Goal: Find specific page/section: Find specific page/section

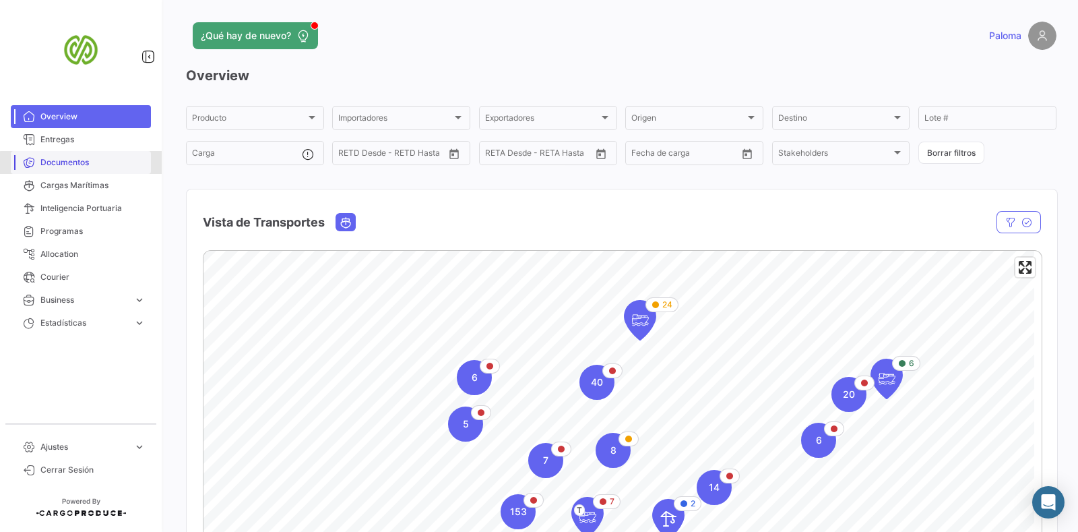
click at [99, 163] on span "Documentos" at bounding box center [92, 162] width 105 height 12
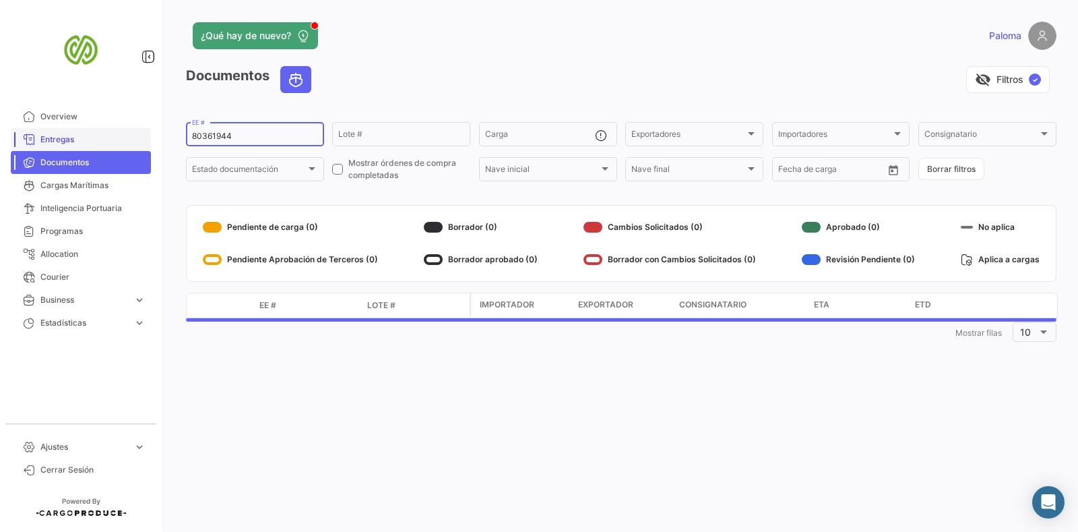
drag, startPoint x: 245, startPoint y: 133, endPoint x: 129, endPoint y: 135, distance: 115.3
click at [129, 135] on mat-sidenav-container "Overview Entregas Documentos Cargas Marítimas Inteligencia Portuaria Programas …" at bounding box center [539, 266] width 1078 height 532
paste input "5437"
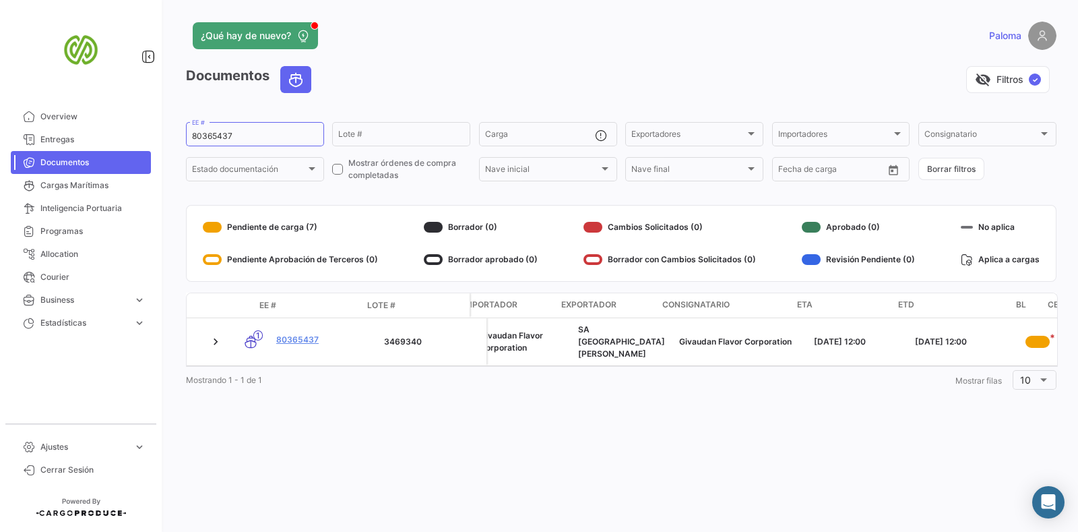
scroll to position [0, 88]
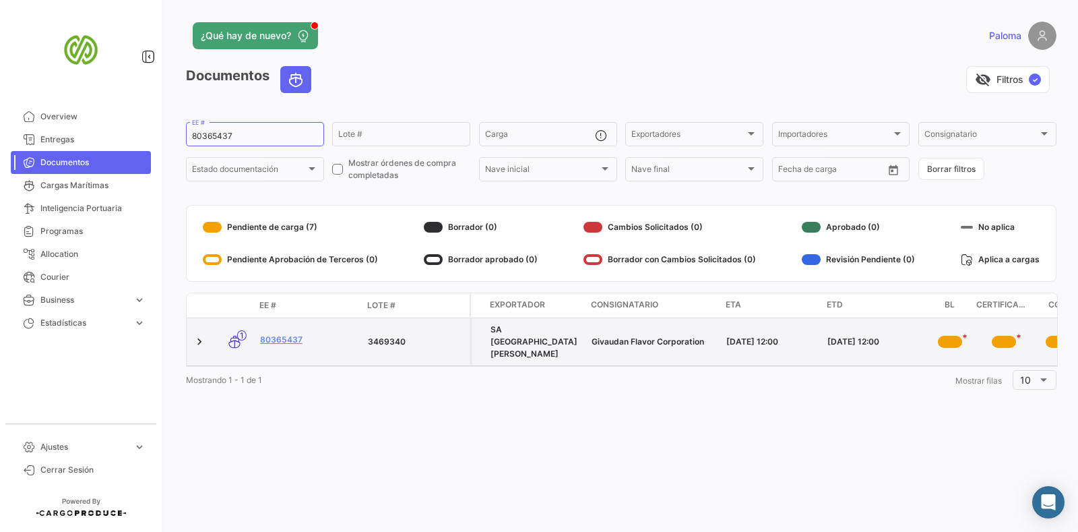
drag, startPoint x: 896, startPoint y: 335, endPoint x: 801, endPoint y: 332, distance: 95.1
click at [801, 332] on div "Givaudan Flavor Corporation SA [DATE][PERSON_NAME] Givaudan Flavor Corporation …" at bounding box center [840, 341] width 917 height 47
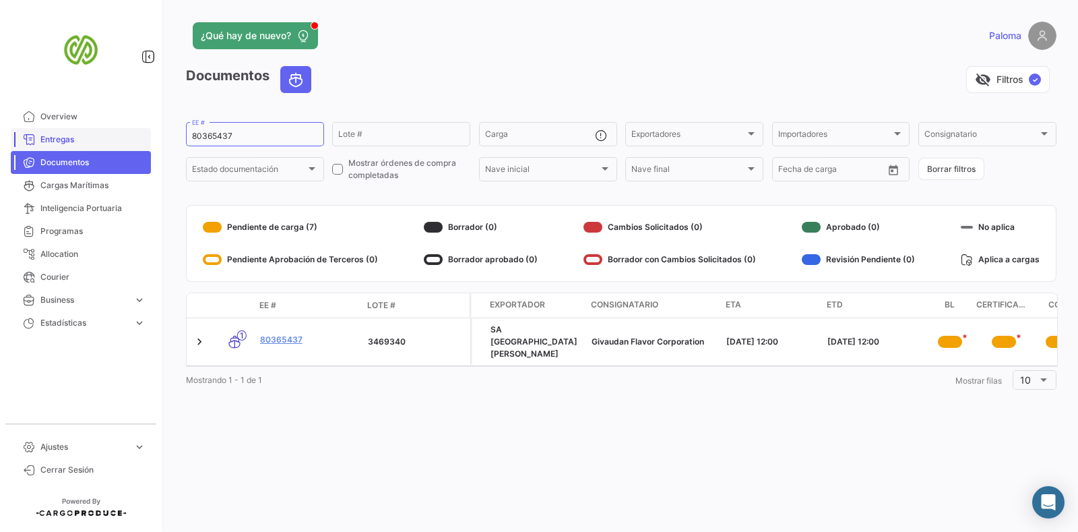
drag, startPoint x: 251, startPoint y: 144, endPoint x: 98, endPoint y: 129, distance: 153.7
click at [98, 129] on mat-sidenav-container "Overview Entregas Documentos Cargas Marítimas Inteligencia Portuaria Programas …" at bounding box center [539, 266] width 1078 height 532
click at [236, 129] on div "80365437 EE #" at bounding box center [255, 133] width 126 height 26
drag, startPoint x: 222, startPoint y: 137, endPoint x: 148, endPoint y: 130, distance: 73.8
click at [148, 130] on mat-sidenav-container "Overview Entregas Documentos Cargas Marítimas Inteligencia Portuaria Programas …" at bounding box center [539, 266] width 1078 height 532
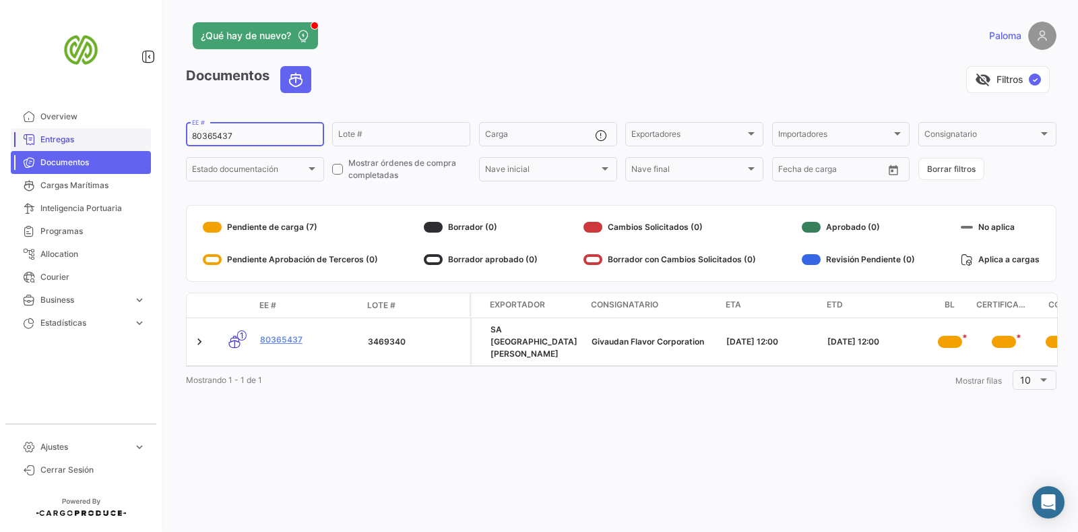
paste input "0376"
type input "80360376"
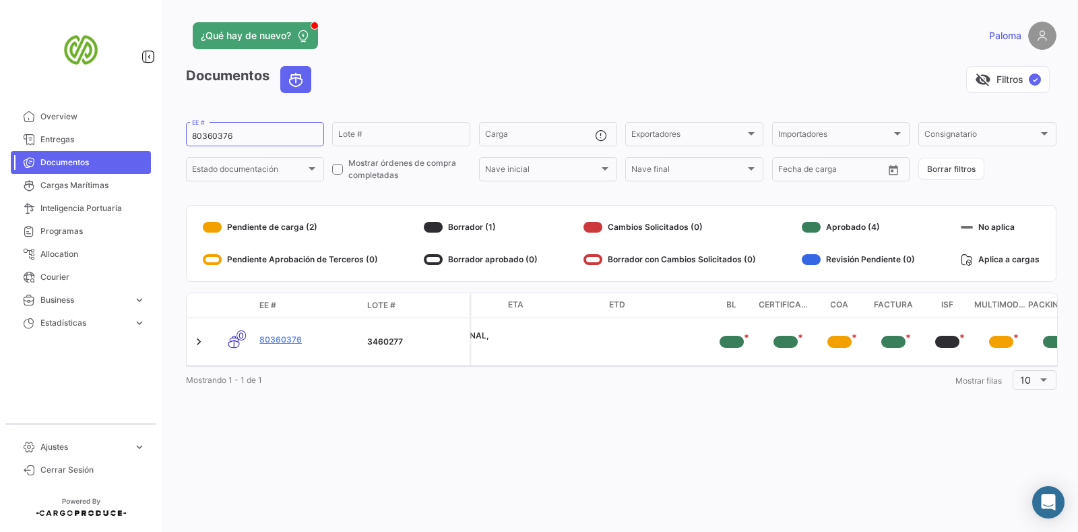
scroll to position [0, 330]
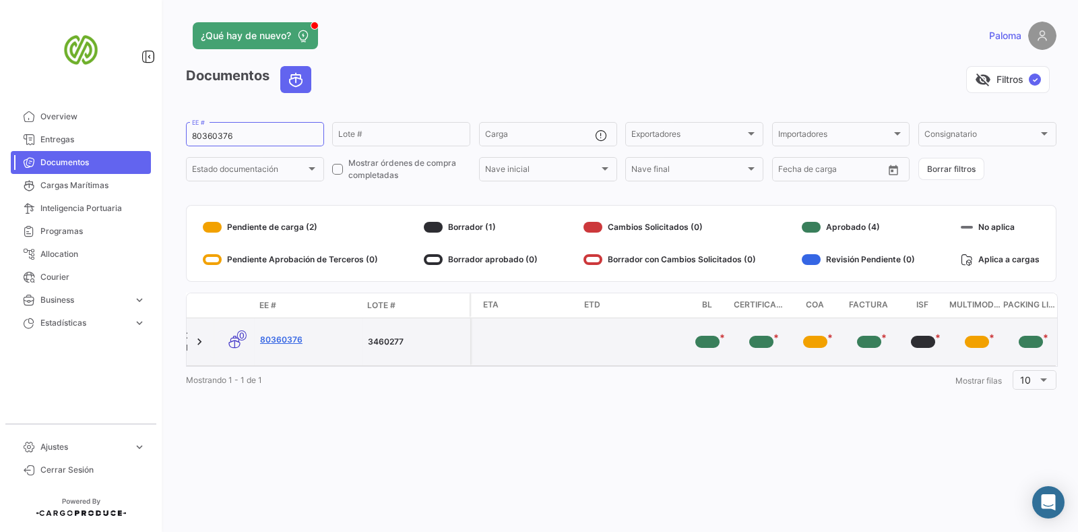
click at [284, 334] on link "80360376" at bounding box center [308, 340] width 97 height 12
